Goal: Information Seeking & Learning: Learn about a topic

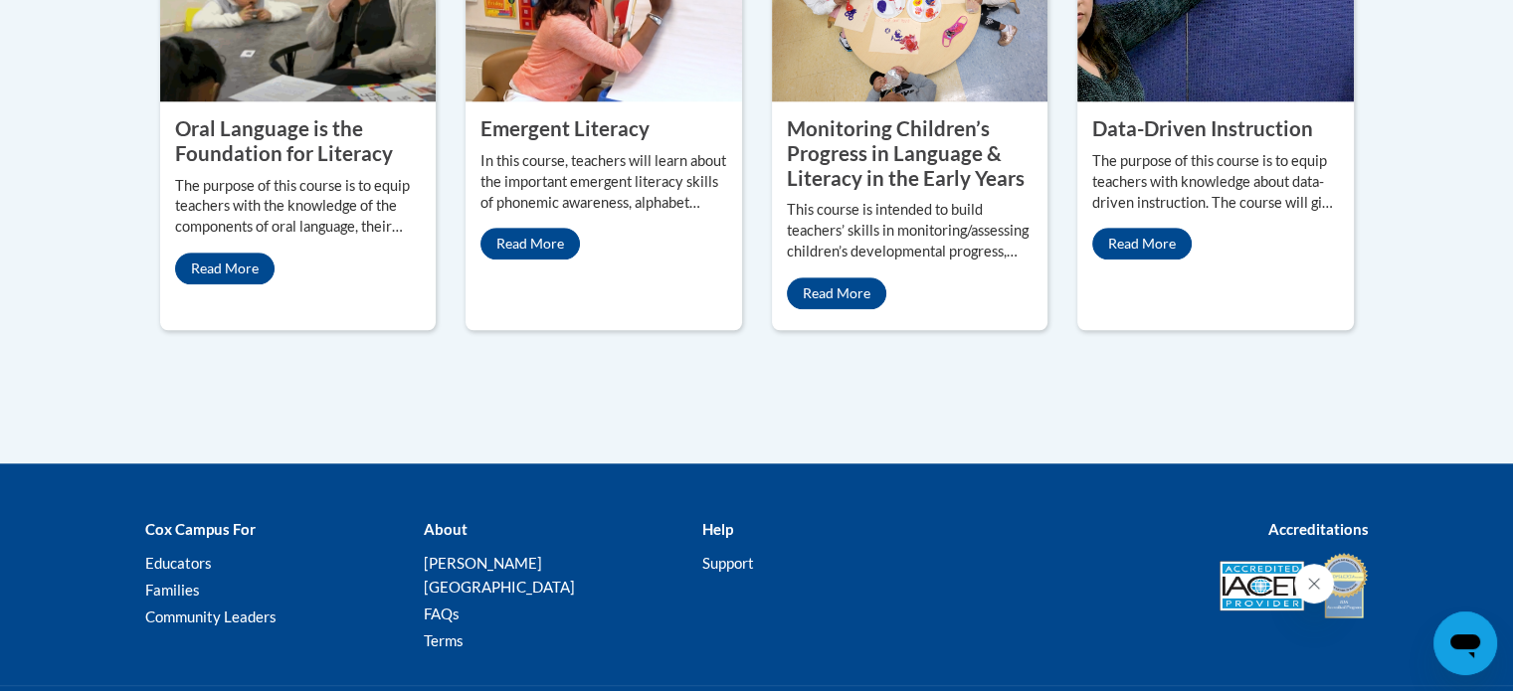
scroll to position [1989, 0]
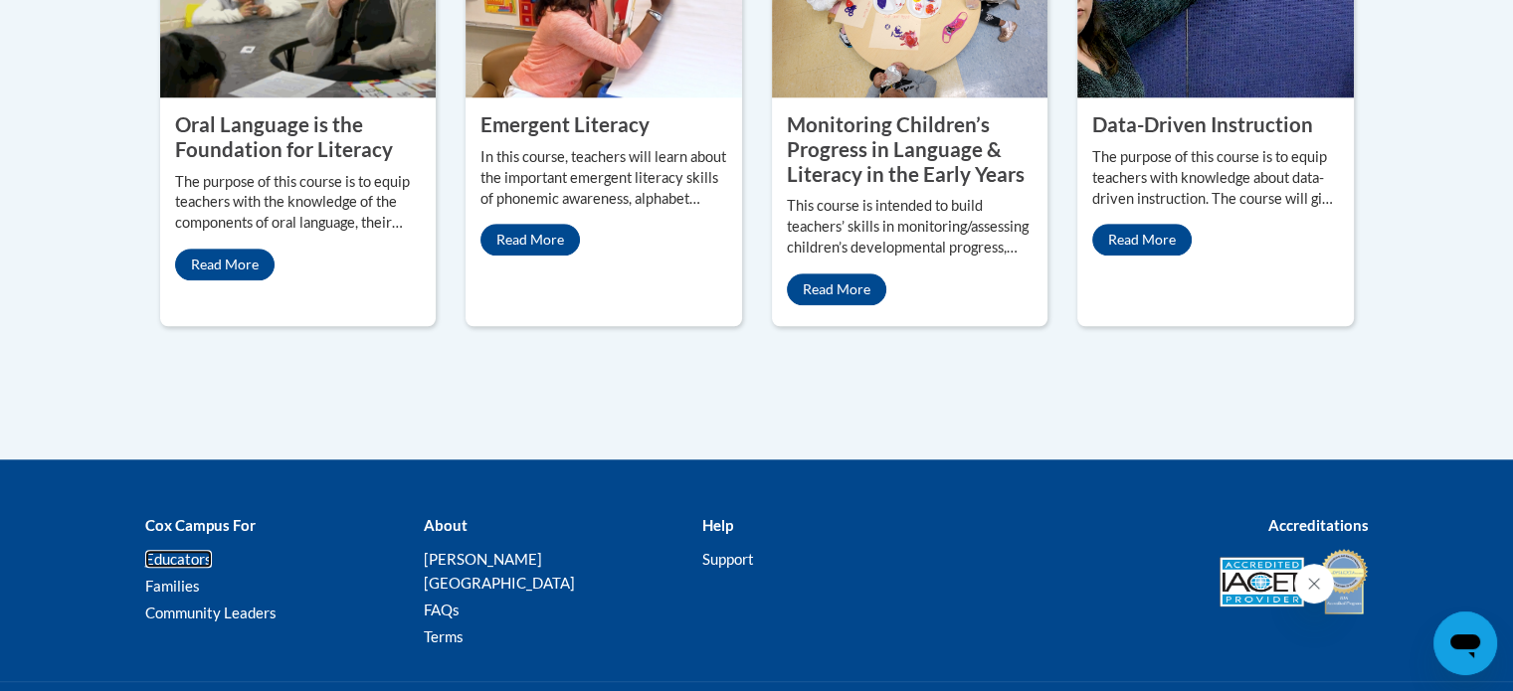
click at [197, 550] on link "Educators" at bounding box center [178, 559] width 67 height 18
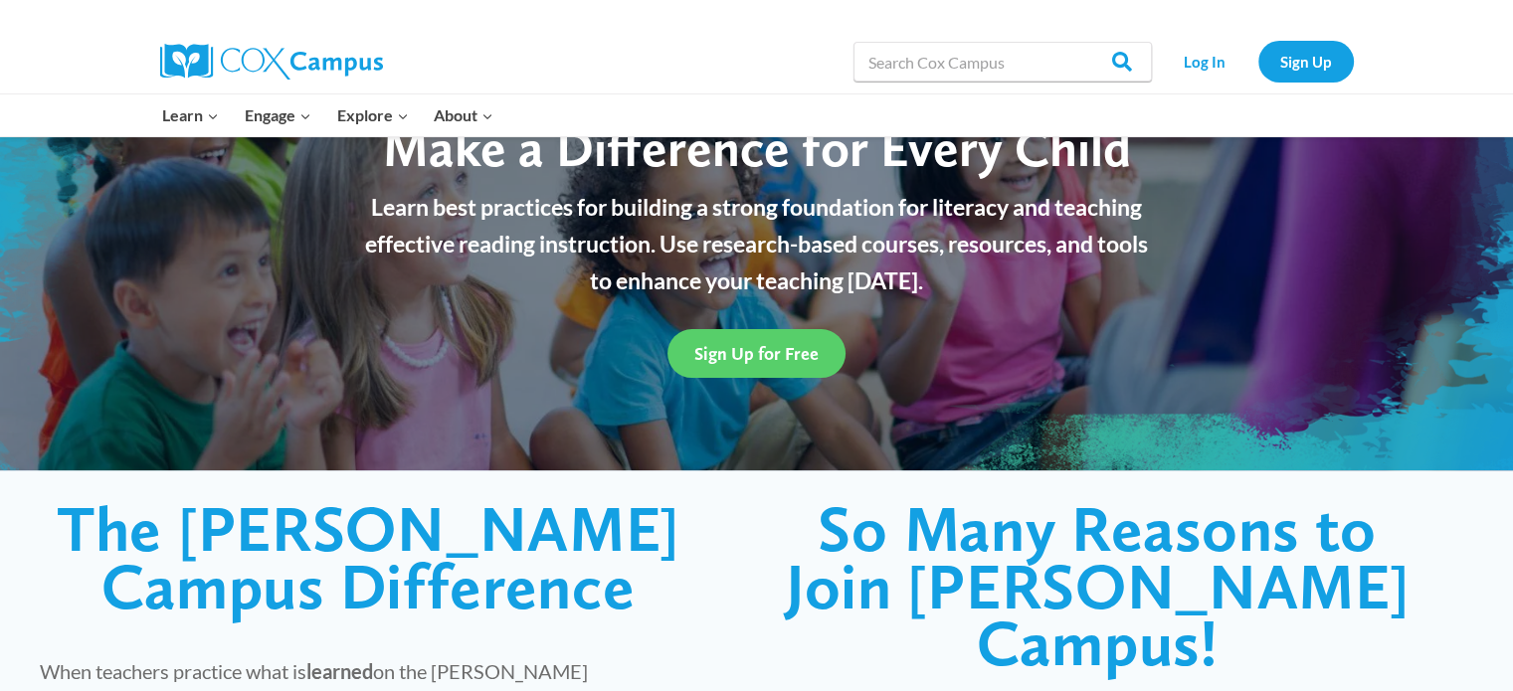
scroll to position [199, 0]
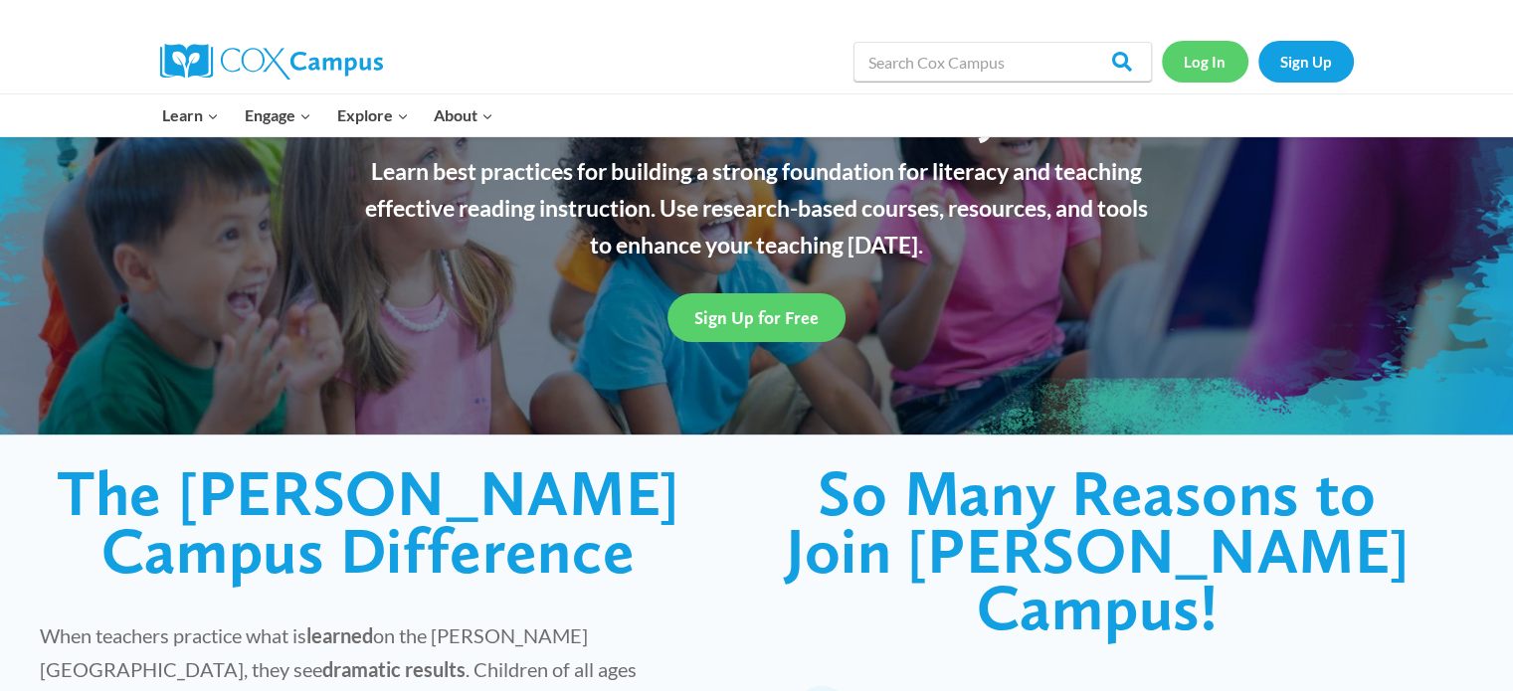
click at [1202, 59] on link "Log In" at bounding box center [1205, 61] width 87 height 41
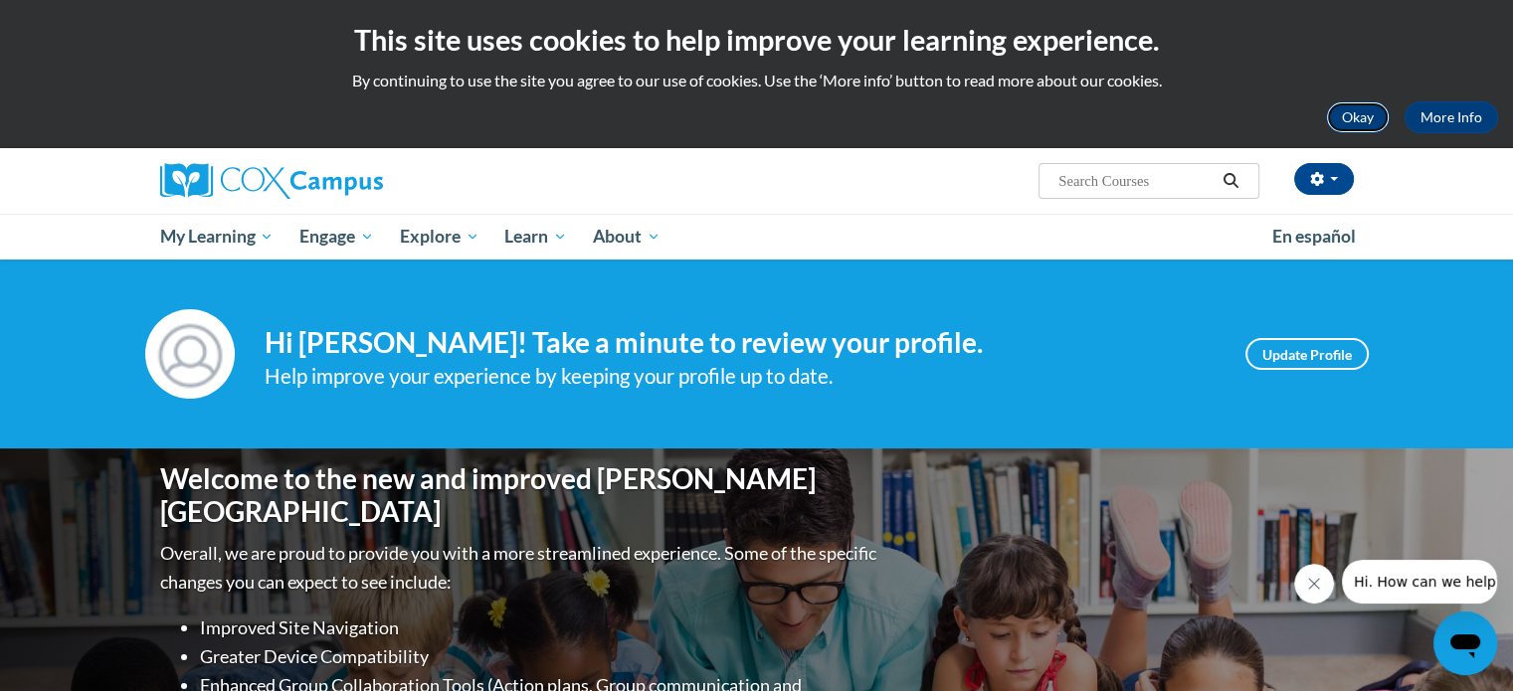
click at [1347, 110] on button "Okay" at bounding box center [1358, 117] width 64 height 32
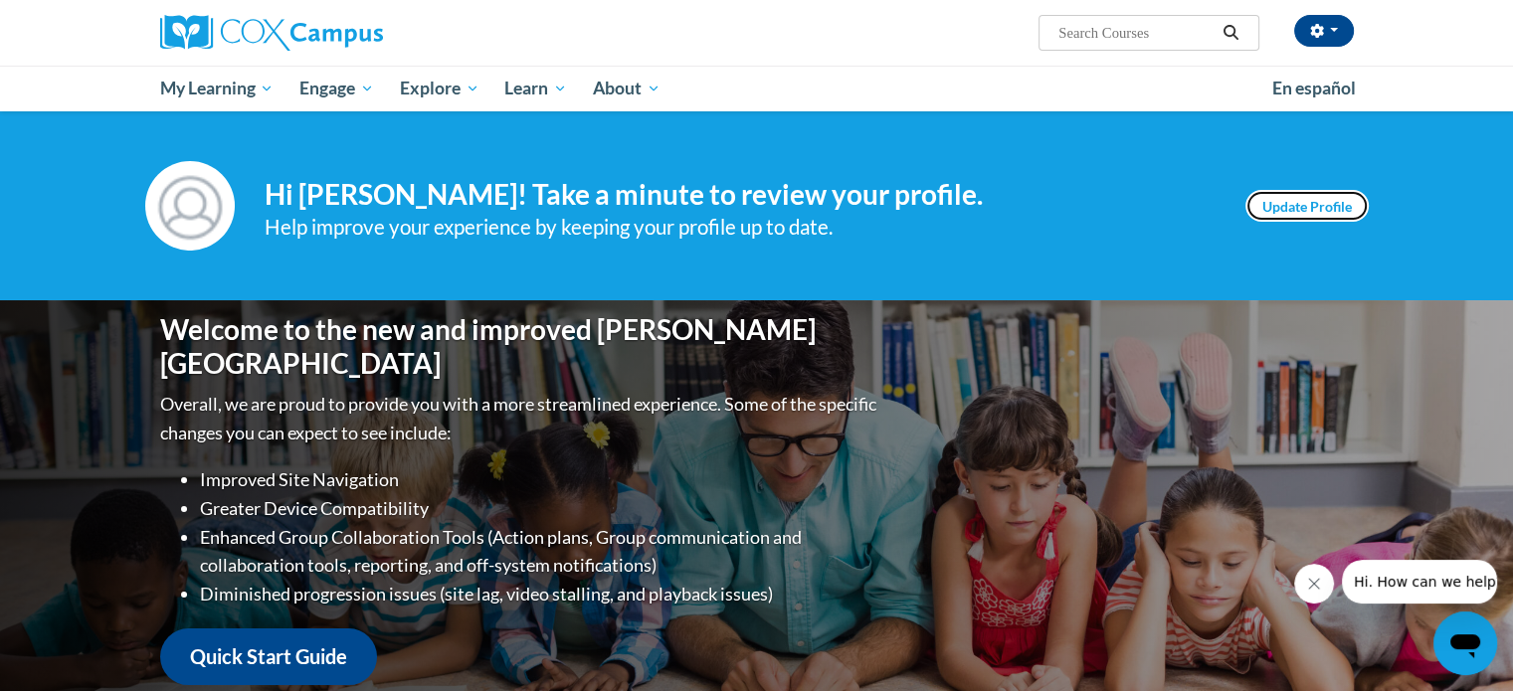
click at [1290, 192] on link "Update Profile" at bounding box center [1306, 206] width 123 height 32
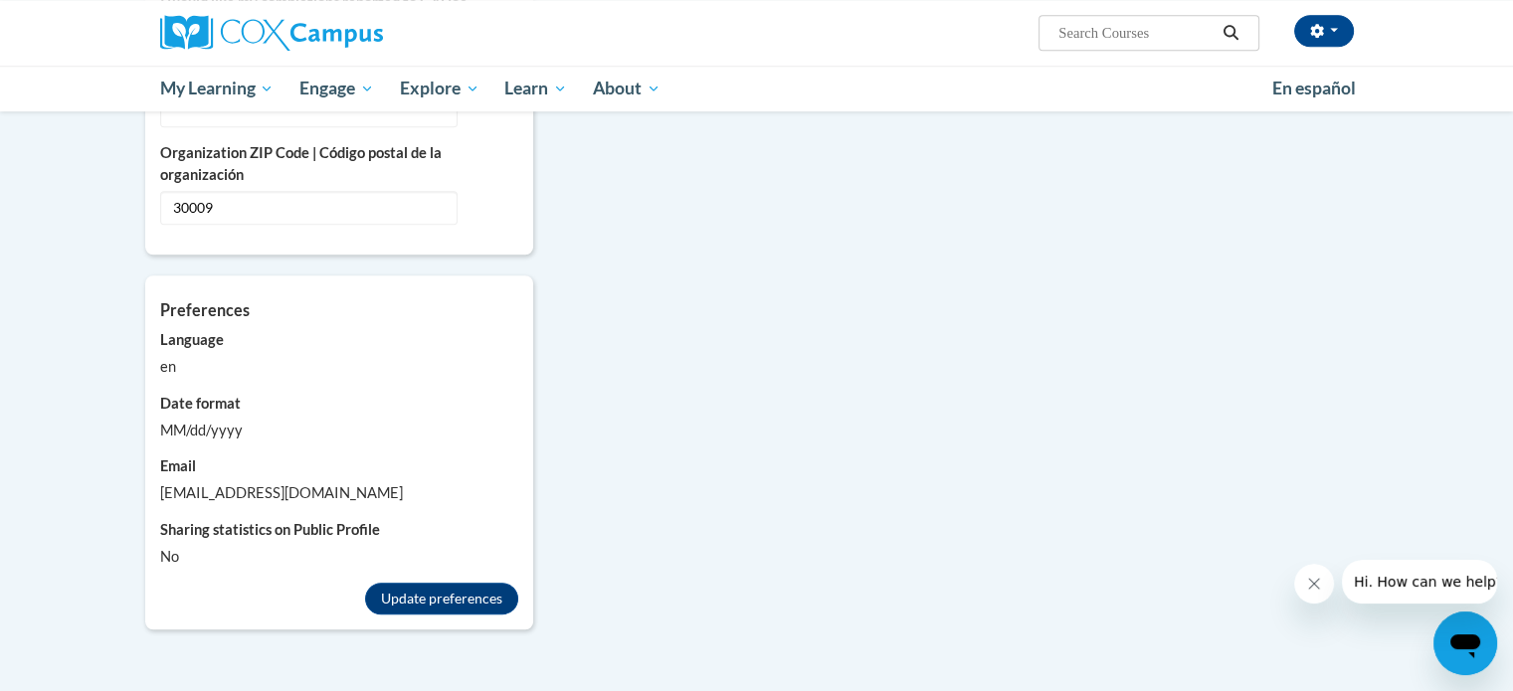
scroll to position [1591, 0]
click at [1467, 646] on icon "Open messaging window" at bounding box center [1465, 646] width 30 height 24
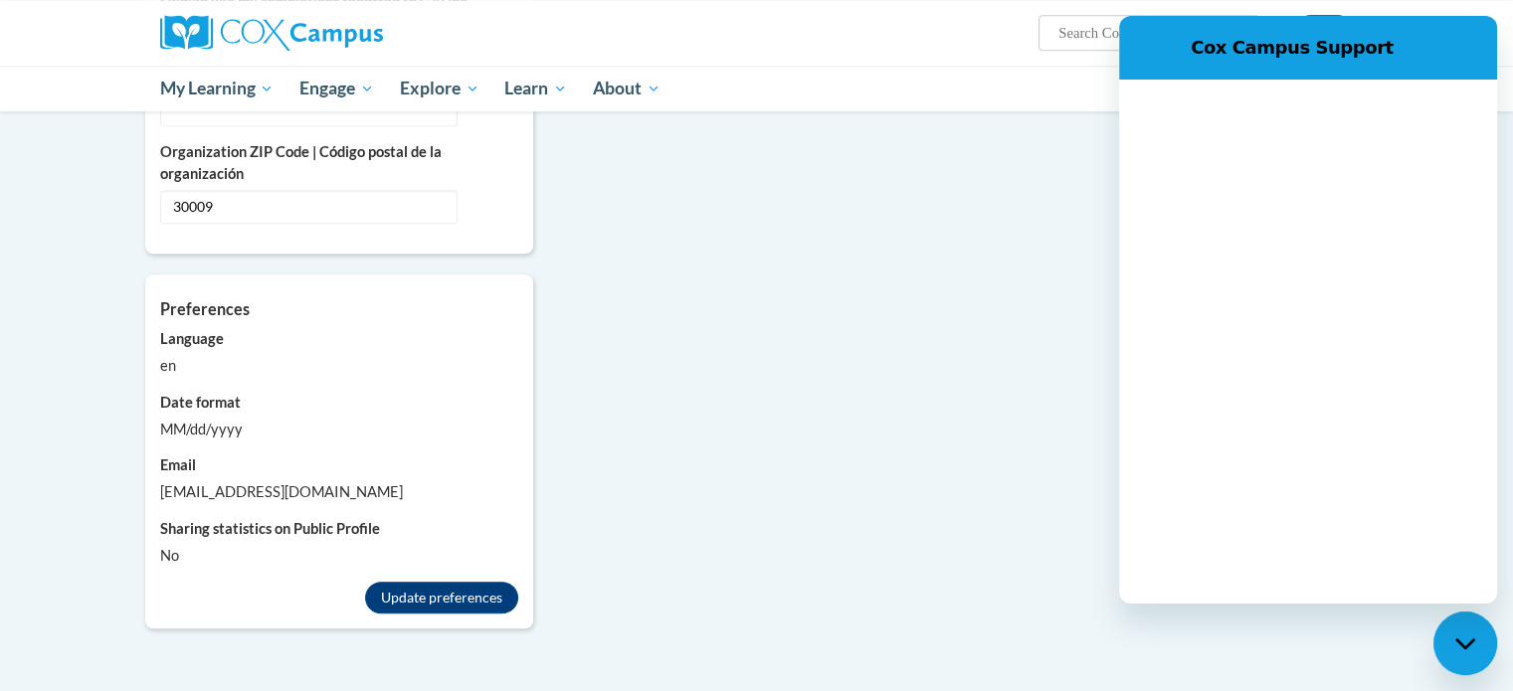
scroll to position [0, 0]
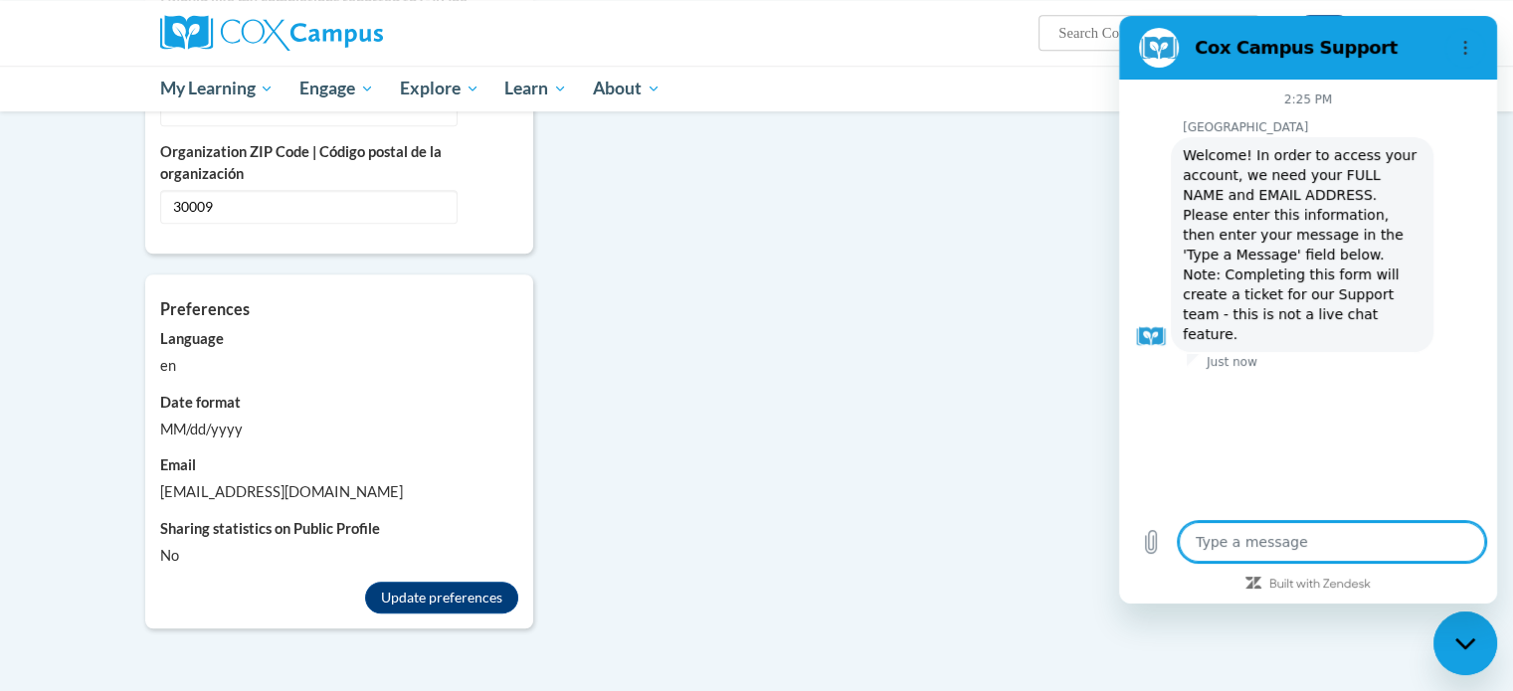
type textarea "x"
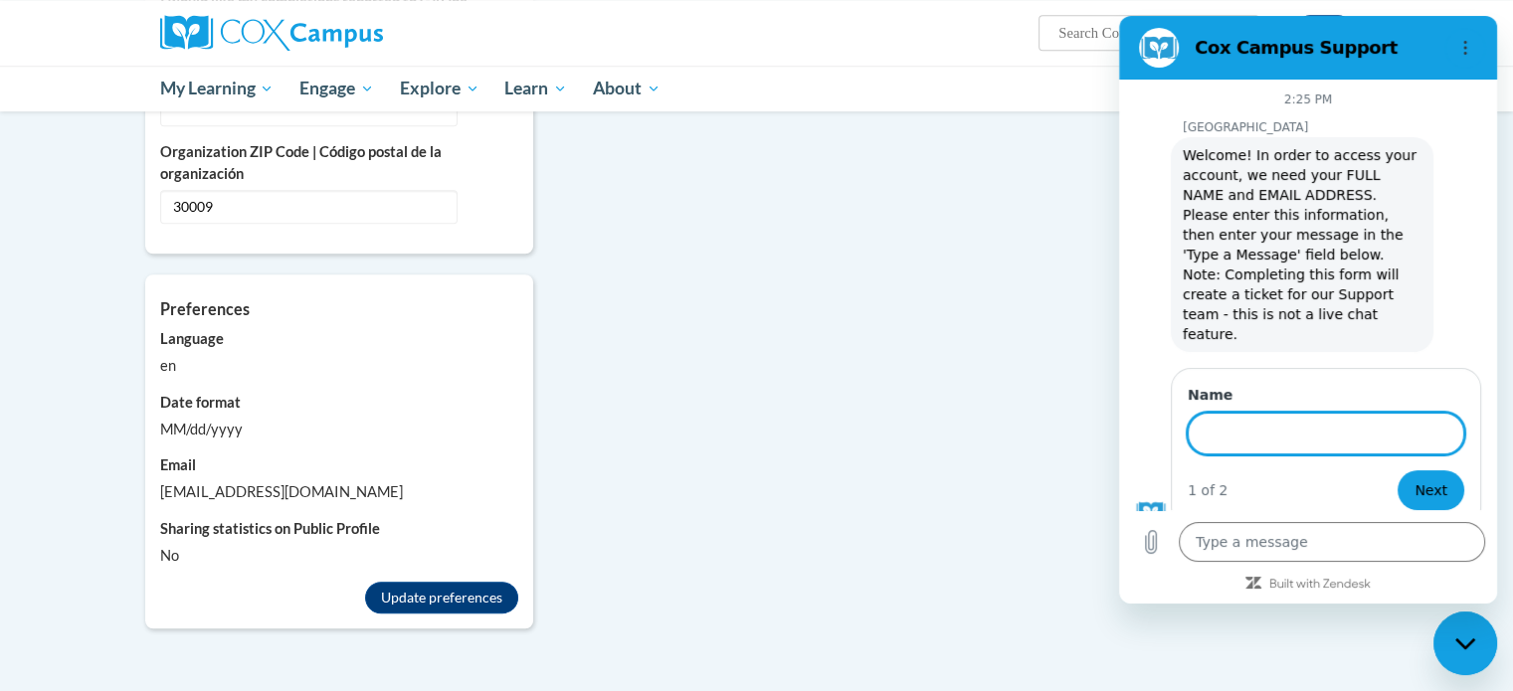
click at [1460, 51] on icon "Options menu" at bounding box center [1465, 48] width 16 height 16
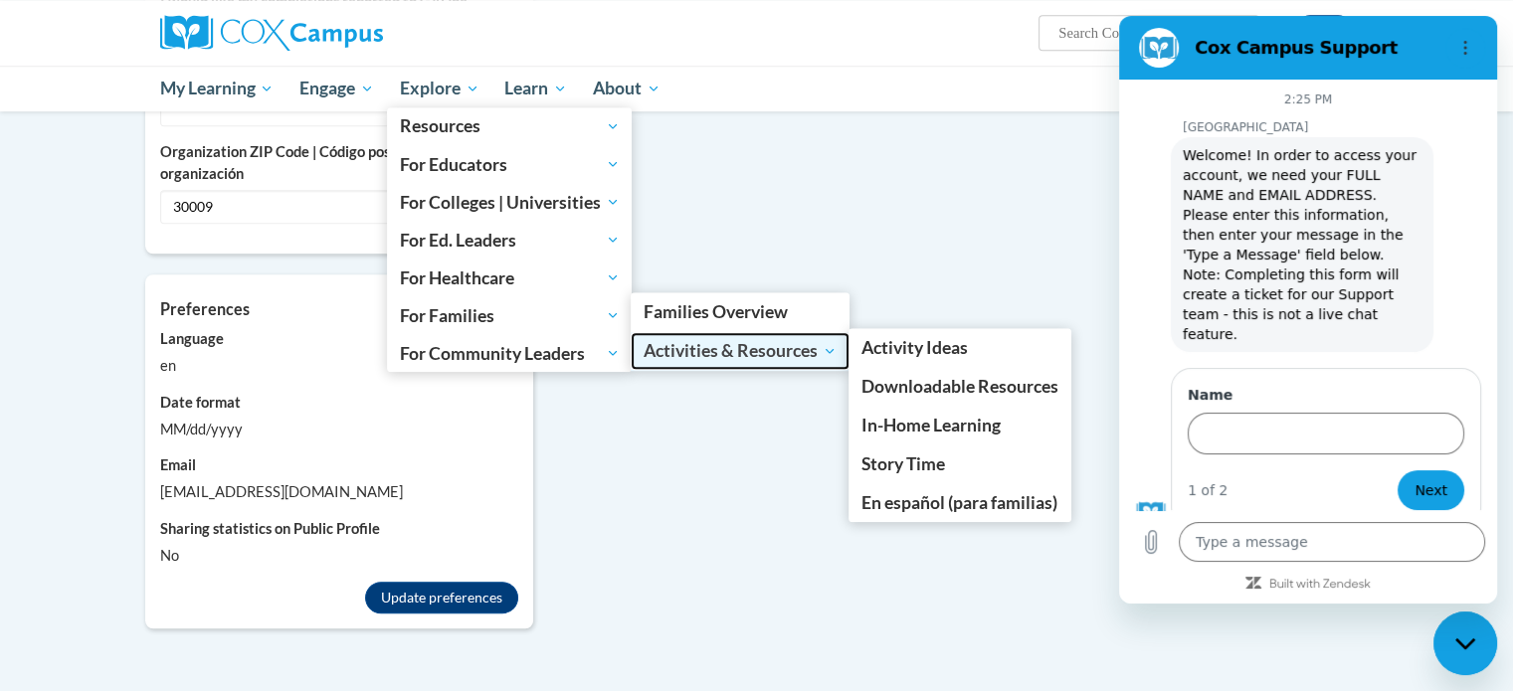
click at [701, 349] on span "Activities & Resources" at bounding box center [739, 351] width 193 height 24
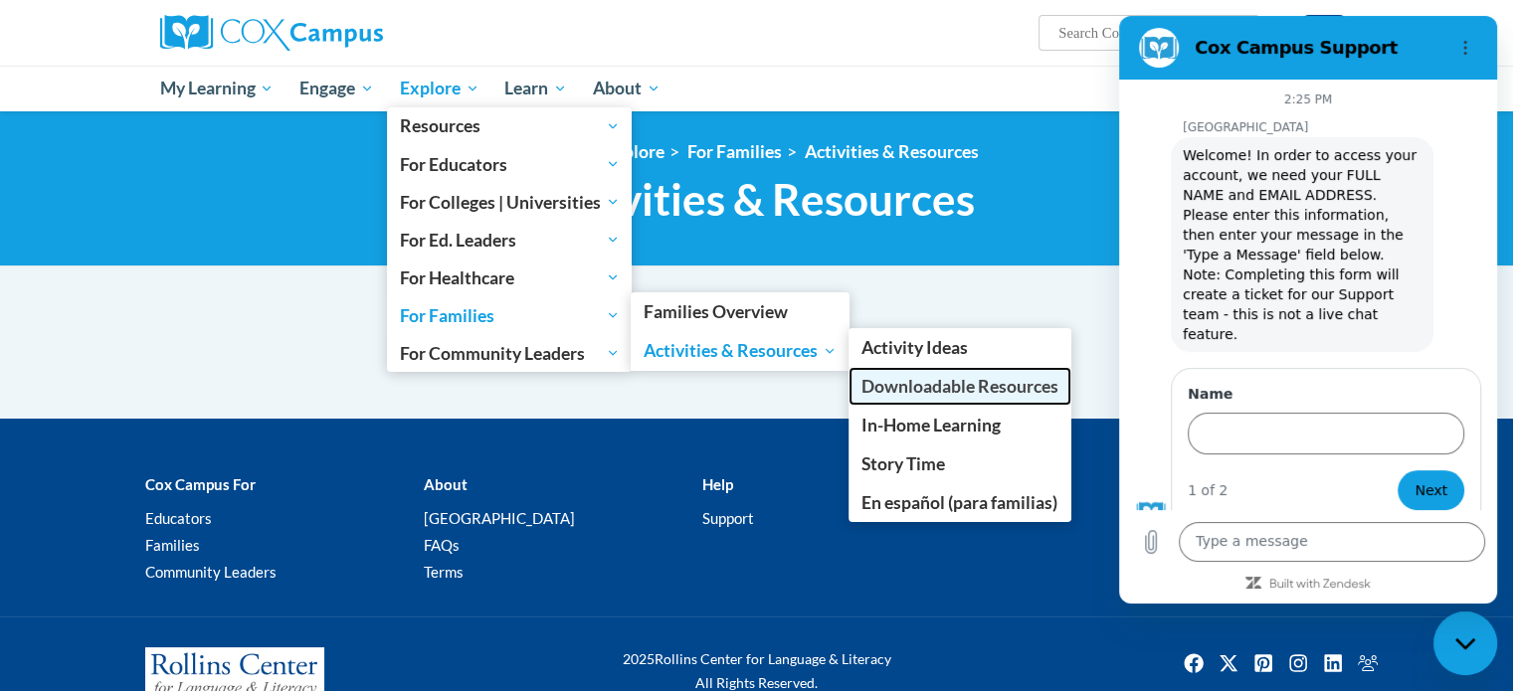
click at [901, 396] on span "Downloadable Resources" at bounding box center [959, 386] width 197 height 21
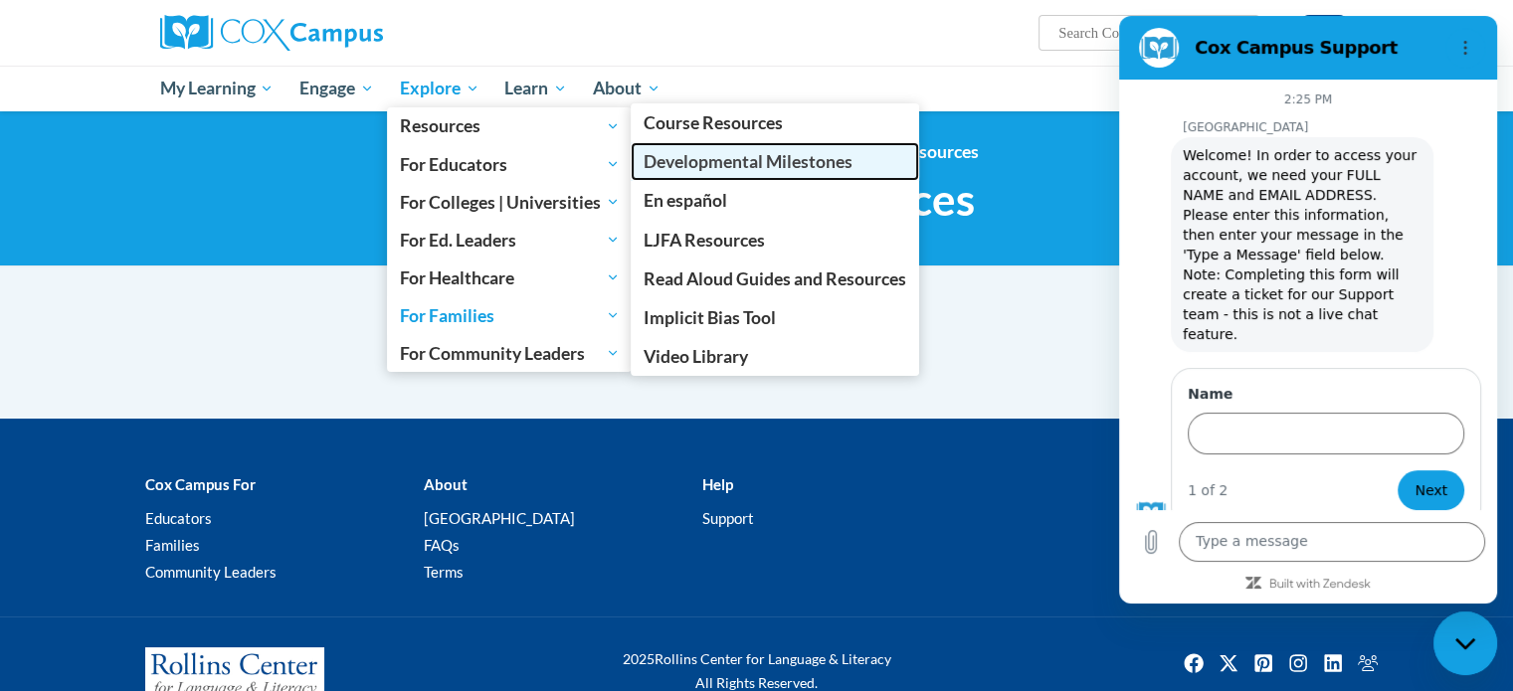
click at [704, 169] on span "Developmental Milestones" at bounding box center [747, 161] width 209 height 21
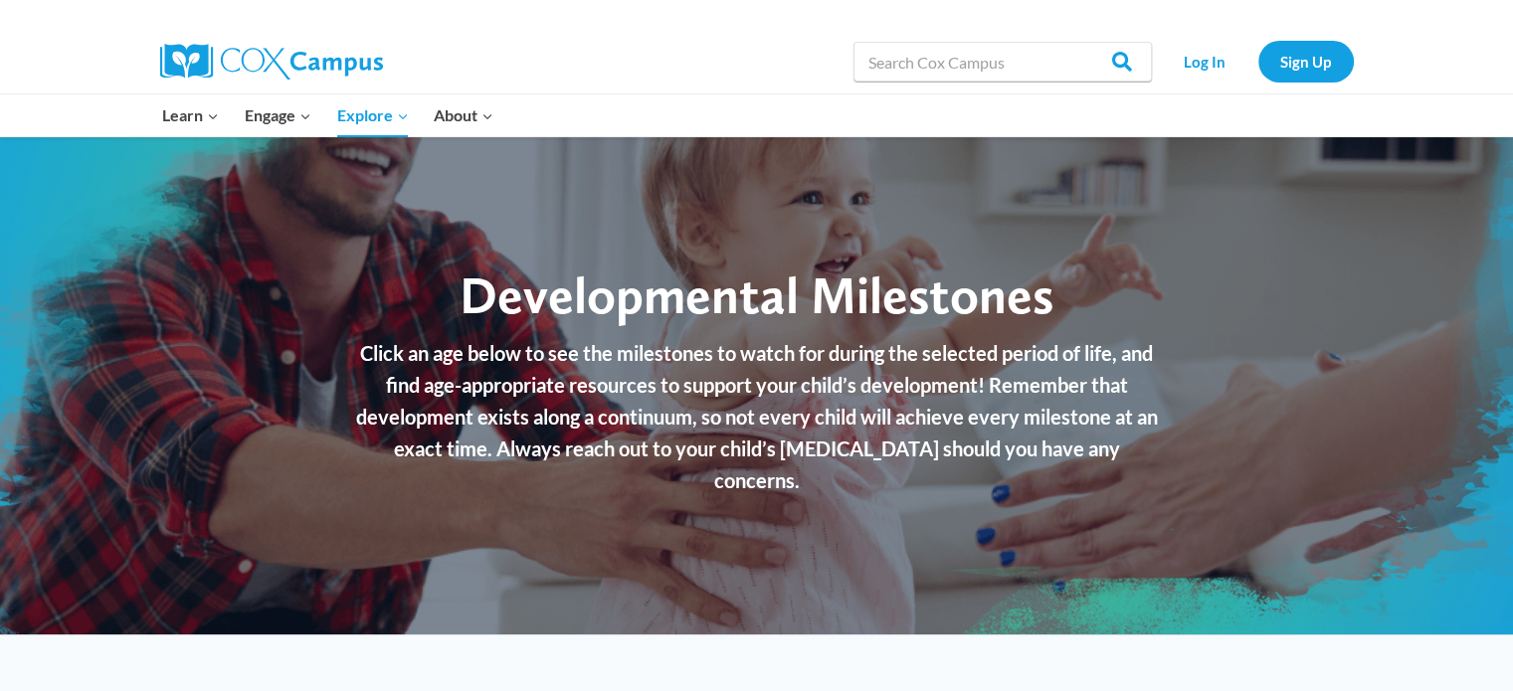
checkbox input "true"
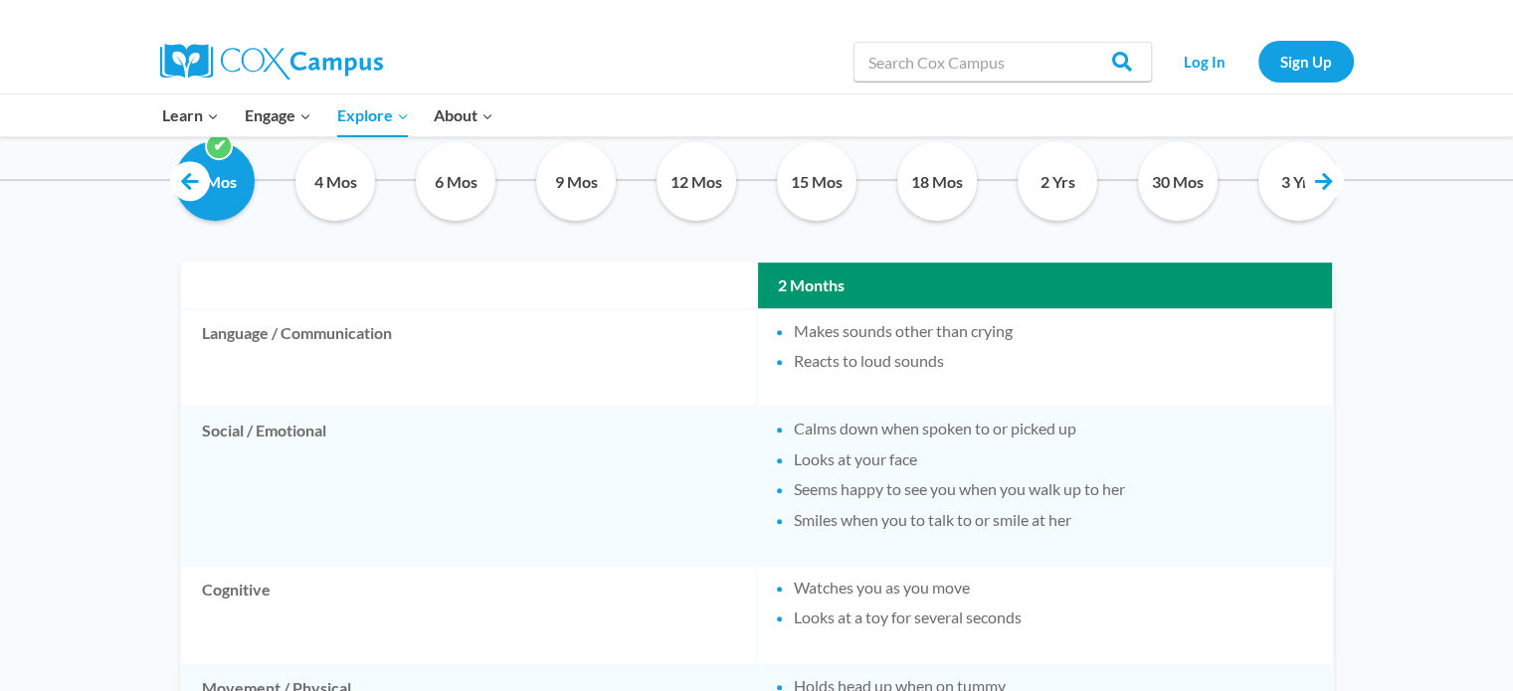
scroll to position [994, 0]
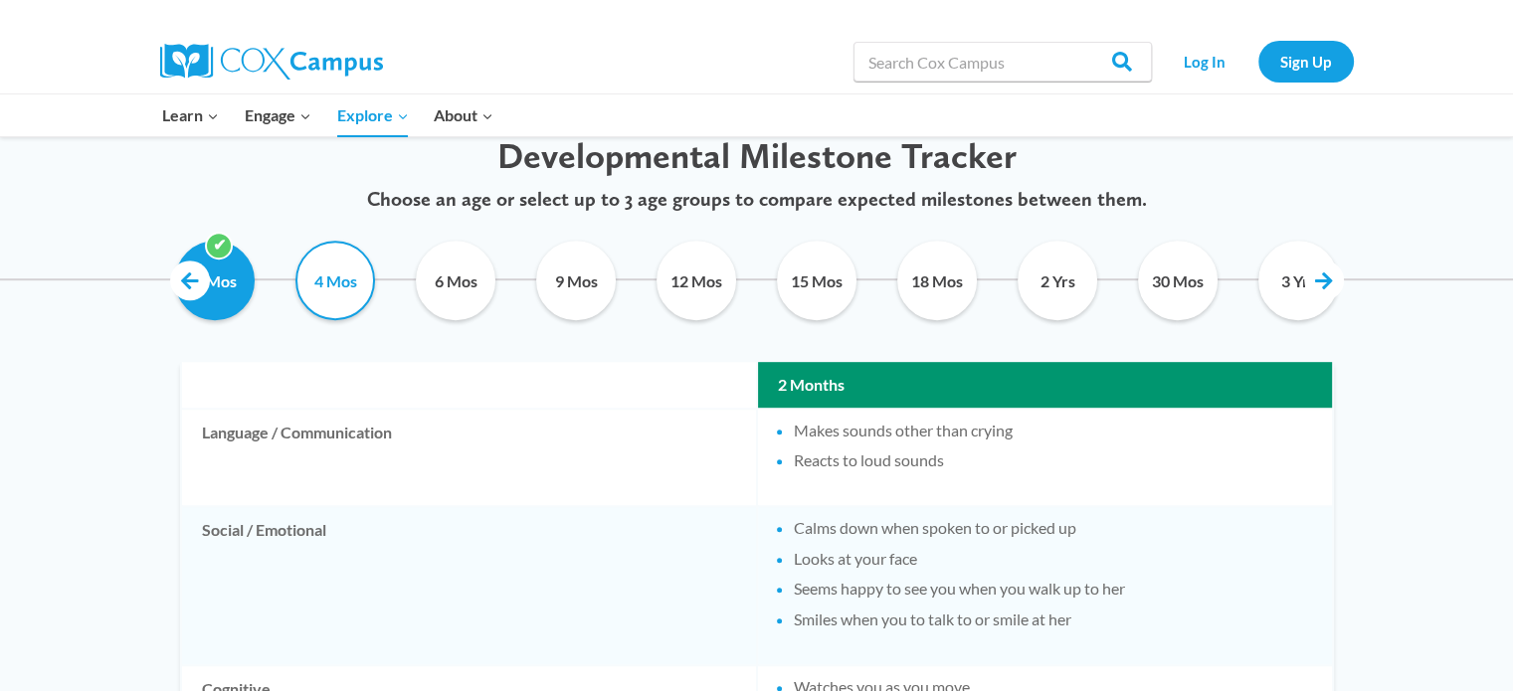
click at [334, 289] on input "4 Mos" at bounding box center [335, 281] width 90 height 80
checkbox input "true"
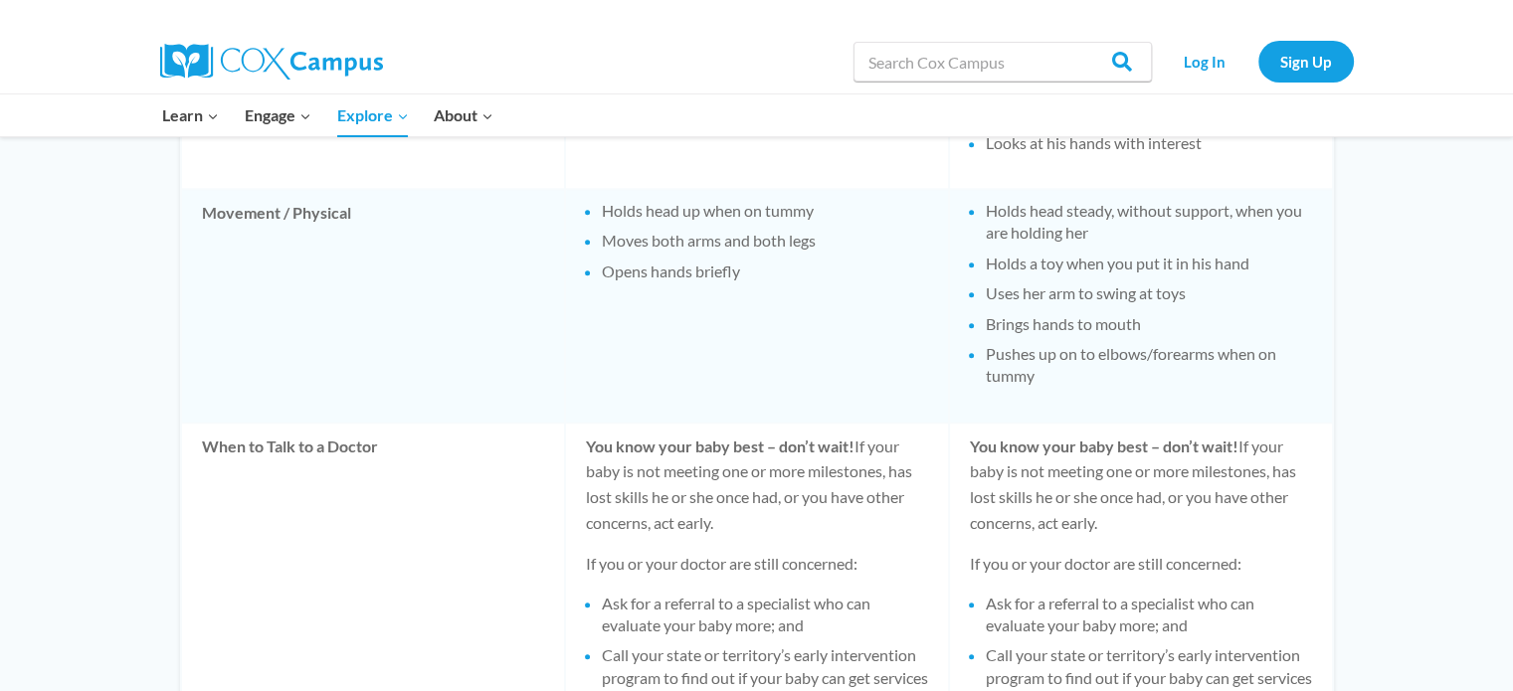
scroll to position [1368, 0]
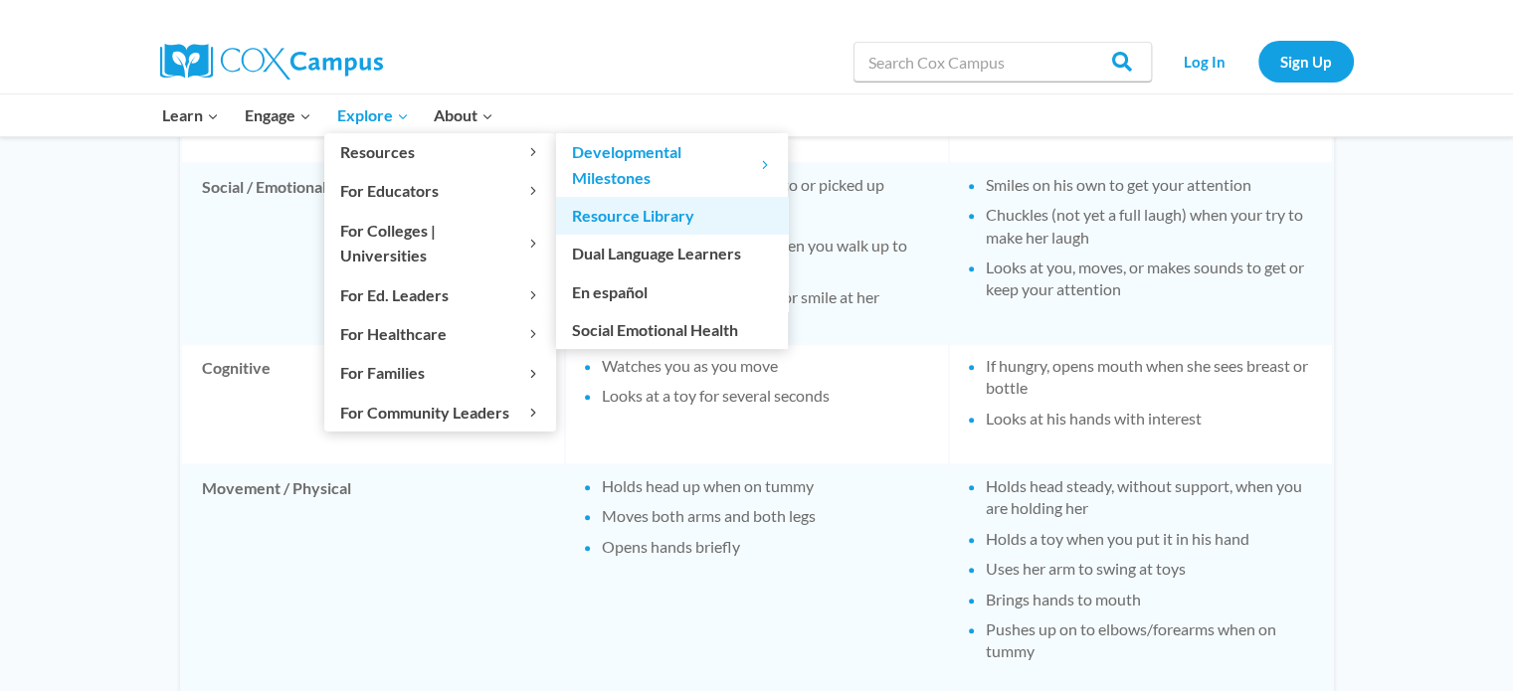
click at [632, 219] on link "Resource Library" at bounding box center [672, 216] width 232 height 38
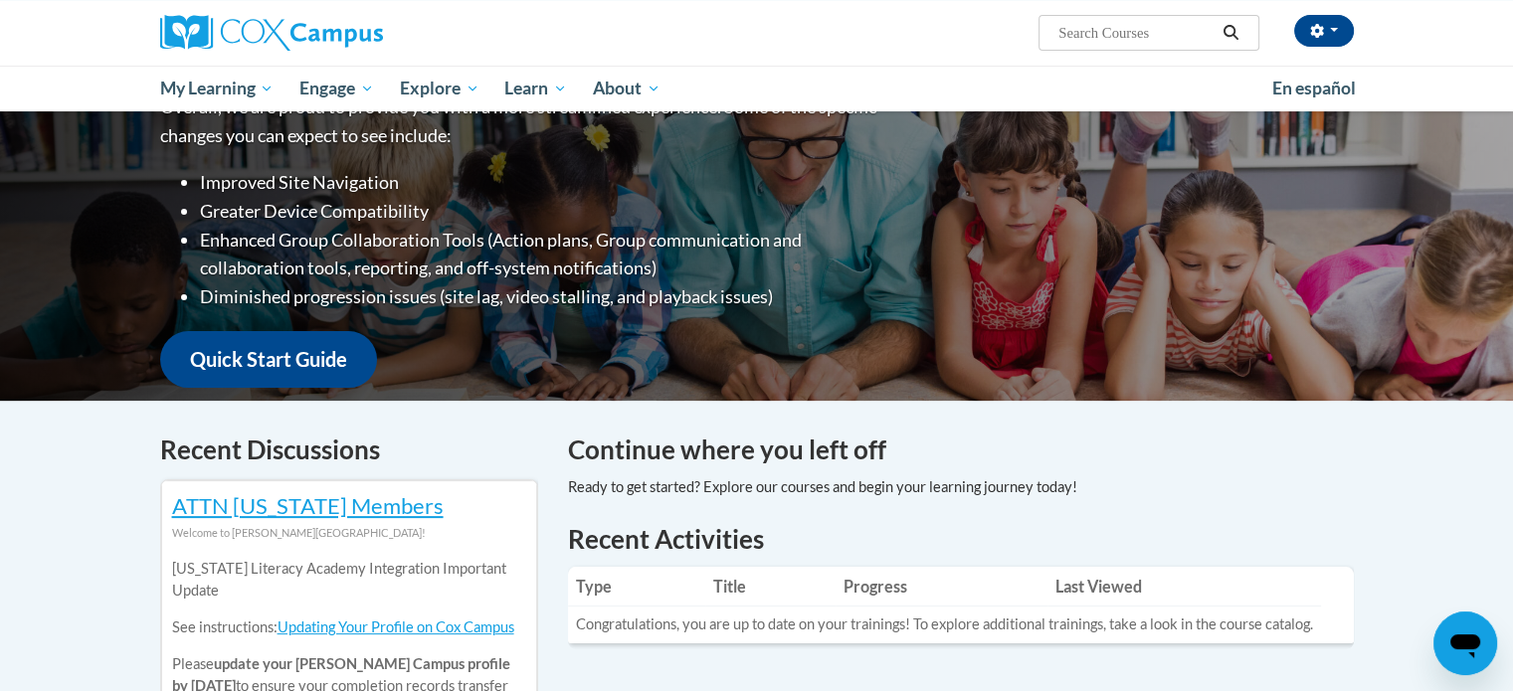
scroll to position [497, 0]
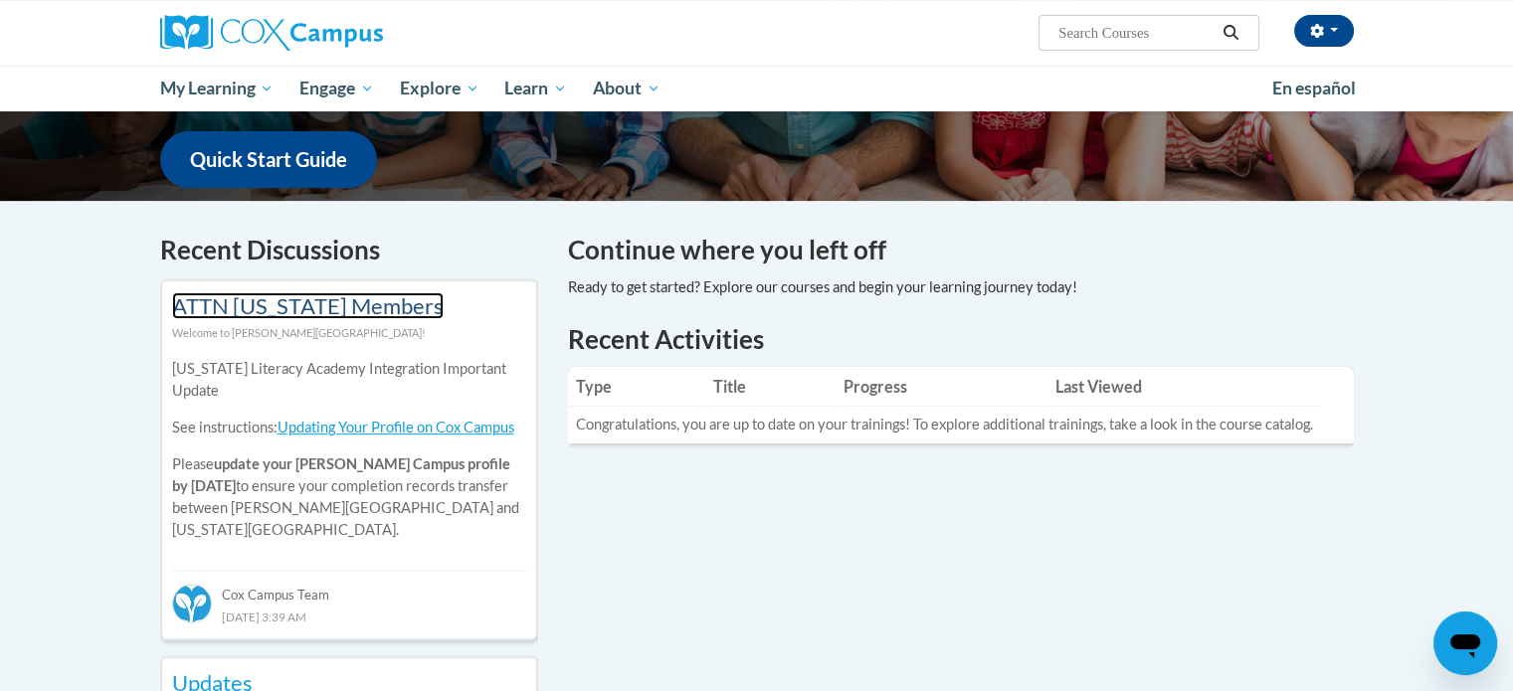
click at [354, 302] on link "ATTN [US_STATE] Members" at bounding box center [307, 305] width 271 height 27
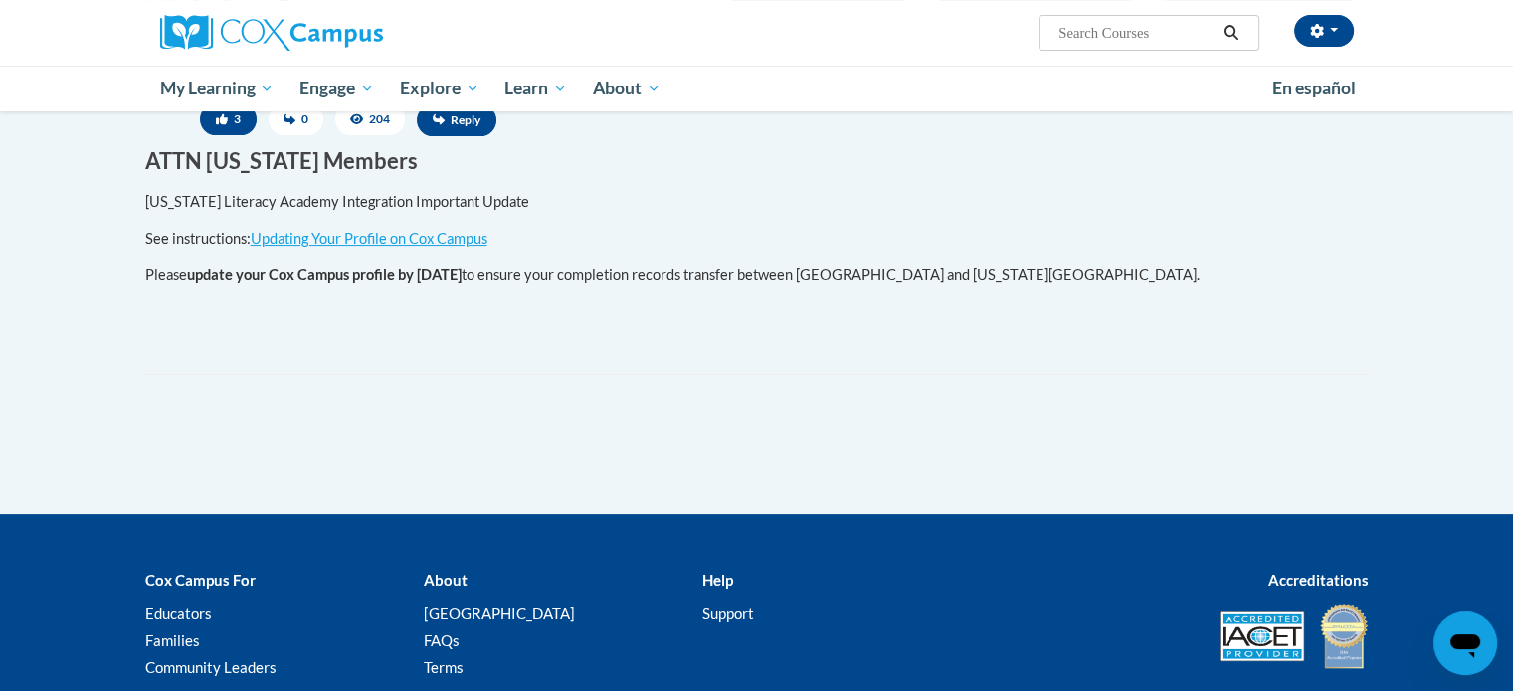
scroll to position [199, 0]
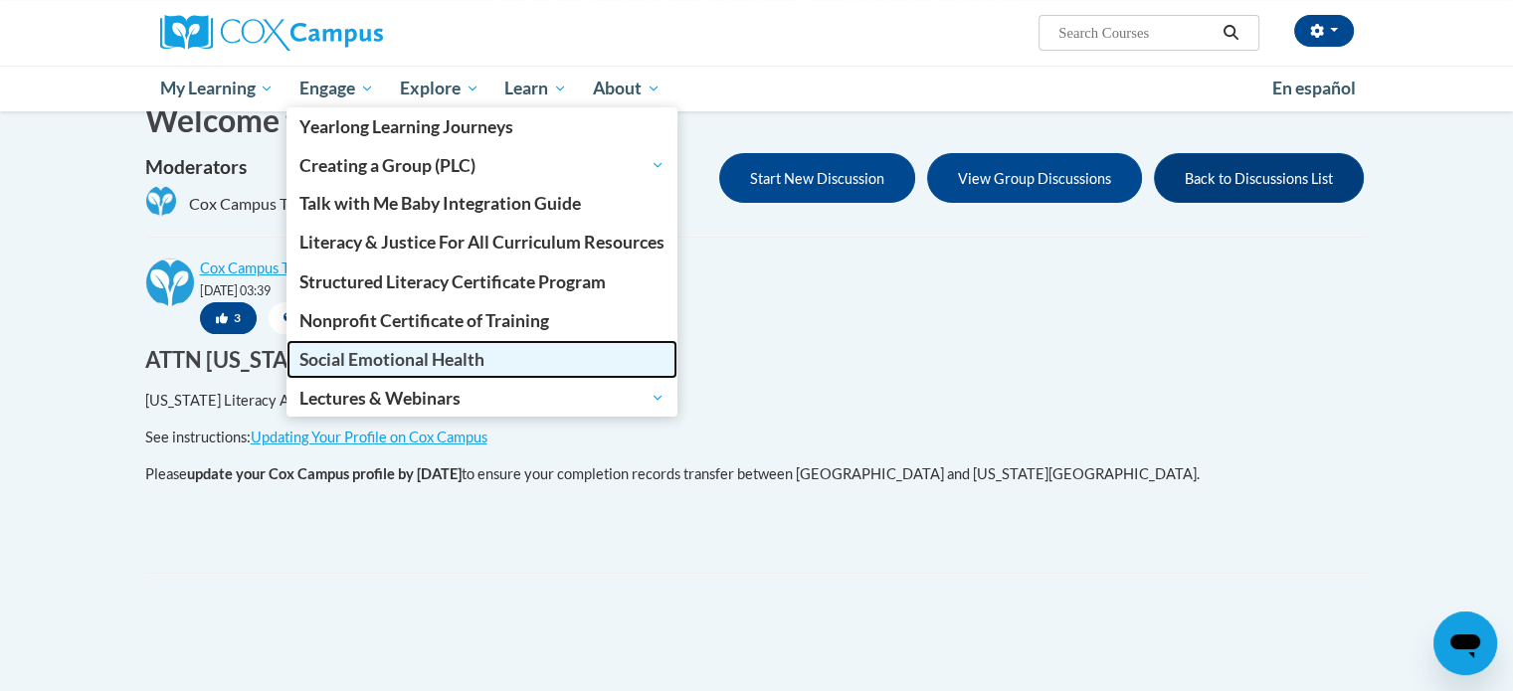
click at [411, 365] on span "Social Emotional Health" at bounding box center [391, 359] width 185 height 21
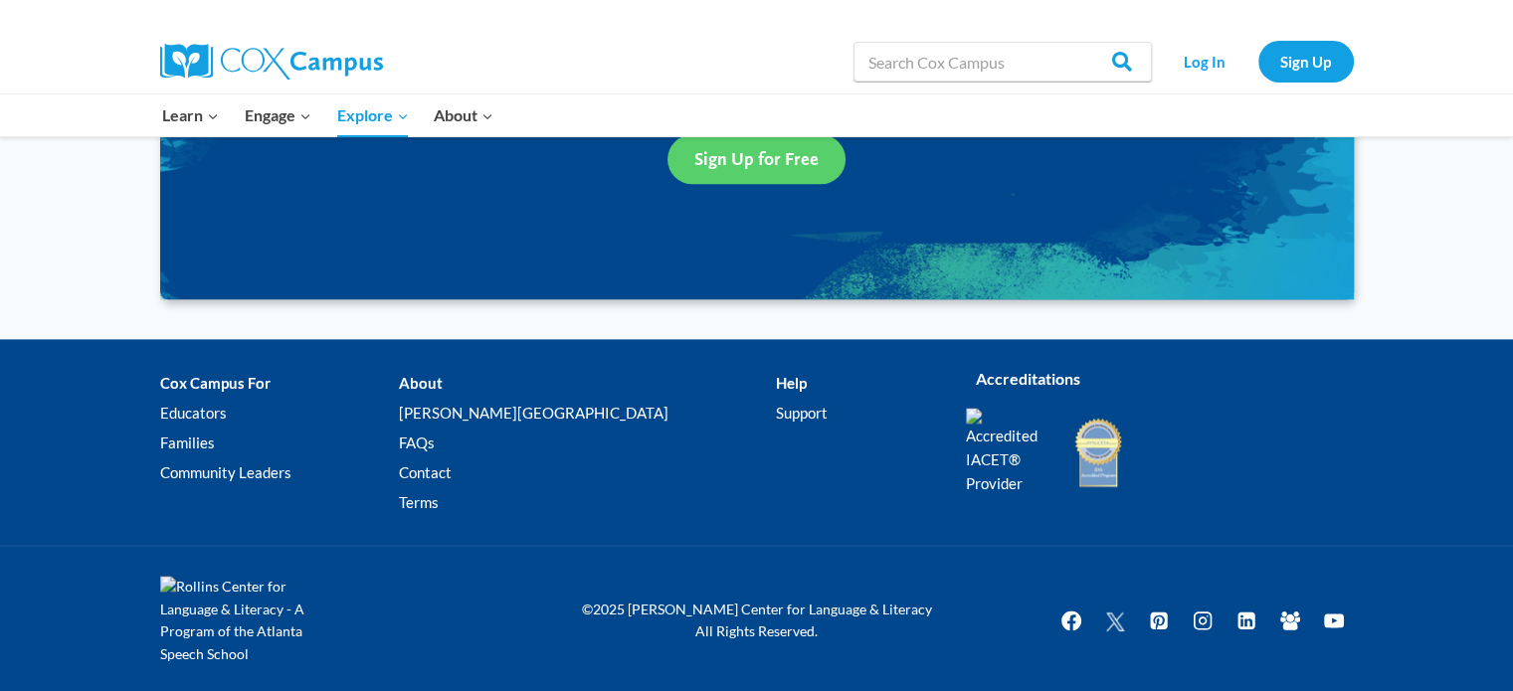
scroll to position [2519, 0]
